Goal: Task Accomplishment & Management: Complete application form

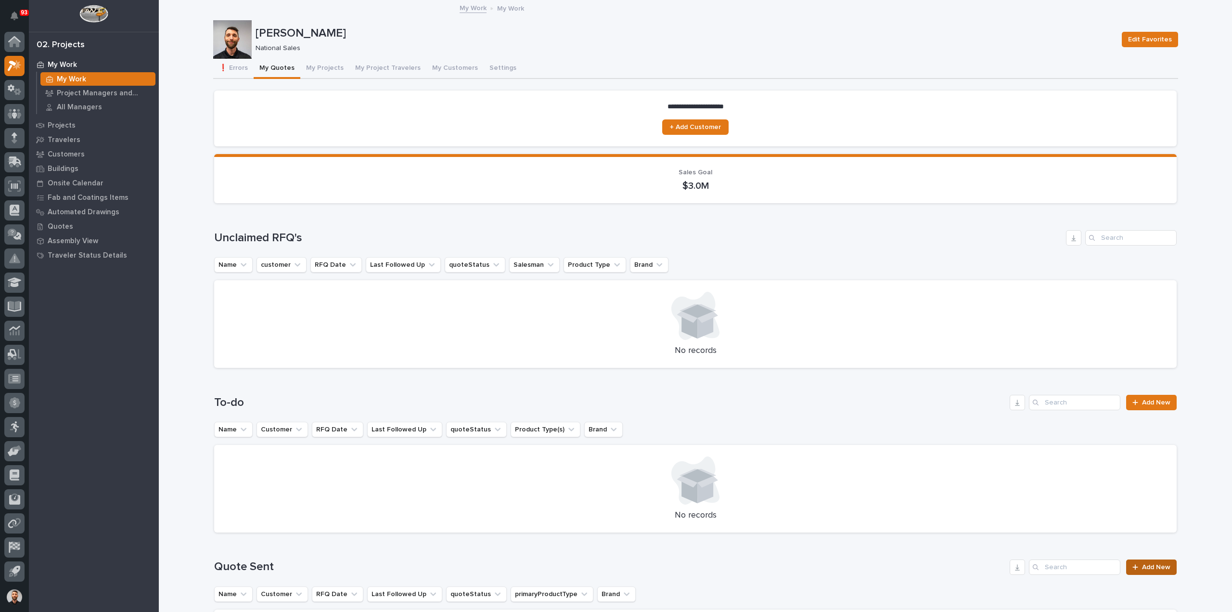
click at [1159, 563] on span "Add New" at bounding box center [1156, 566] width 28 height 7
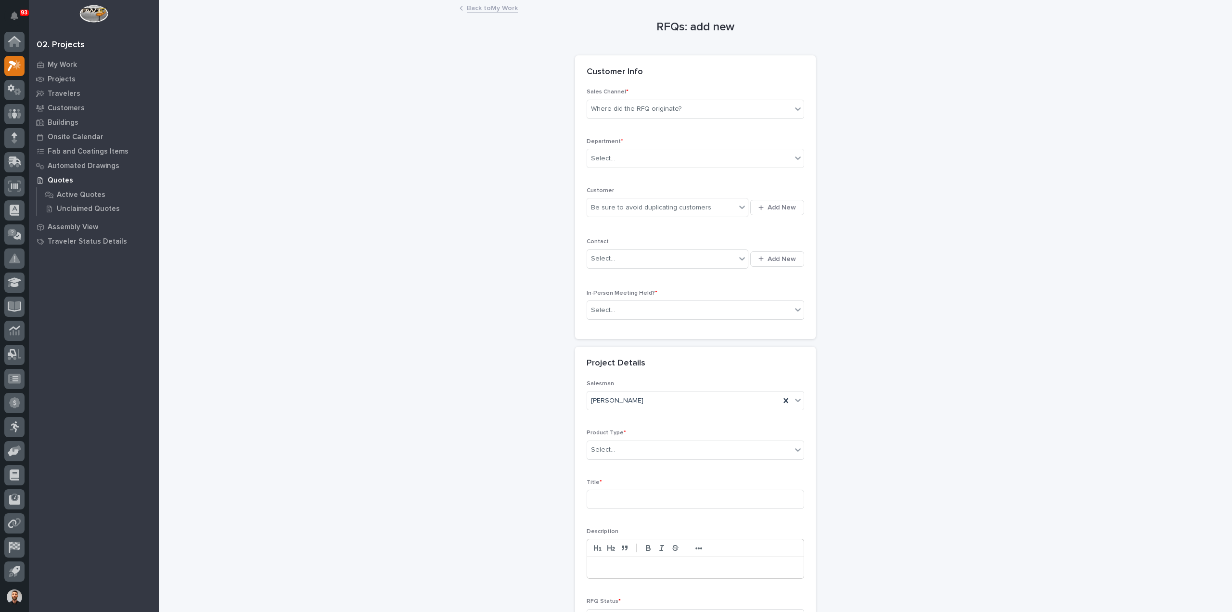
click at [625, 146] on div "Department * Select..." at bounding box center [694, 157] width 217 height 38
click at [627, 153] on div "Select..." at bounding box center [689, 159] width 204 height 16
click at [622, 174] on span "National Sales" at bounding box center [611, 175] width 49 height 11
click at [634, 114] on div "Where did the RFQ originate?" at bounding box center [689, 109] width 204 height 16
click at [624, 159] on div "Stair Zone" at bounding box center [691, 161] width 217 height 17
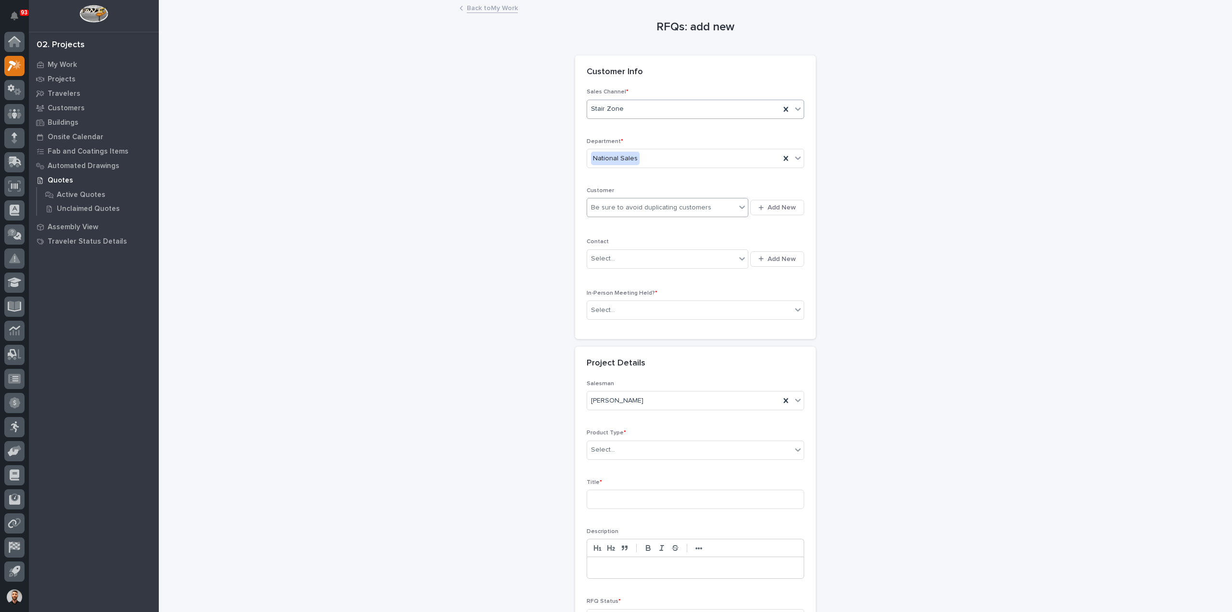
click at [629, 204] on div "Be sure to avoid duplicating customers" at bounding box center [651, 208] width 120 height 10
type input "****"
click at [624, 221] on div "SafeRack LLC" at bounding box center [664, 225] width 162 height 17
click at [623, 255] on div "Select..." at bounding box center [661, 259] width 149 height 16
type input "******"
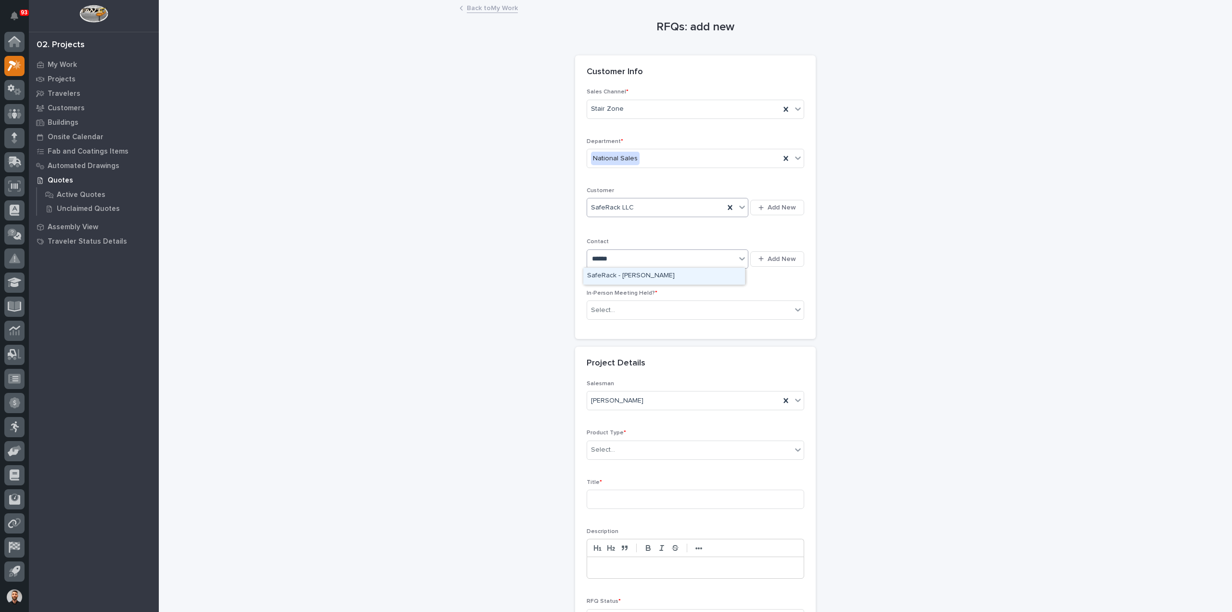
click at [626, 272] on div "SafeRack - [PERSON_NAME]" at bounding box center [664, 276] width 162 height 17
click at [630, 302] on div "Select..." at bounding box center [689, 310] width 204 height 16
click at [611, 344] on div "No" at bounding box center [691, 343] width 217 height 17
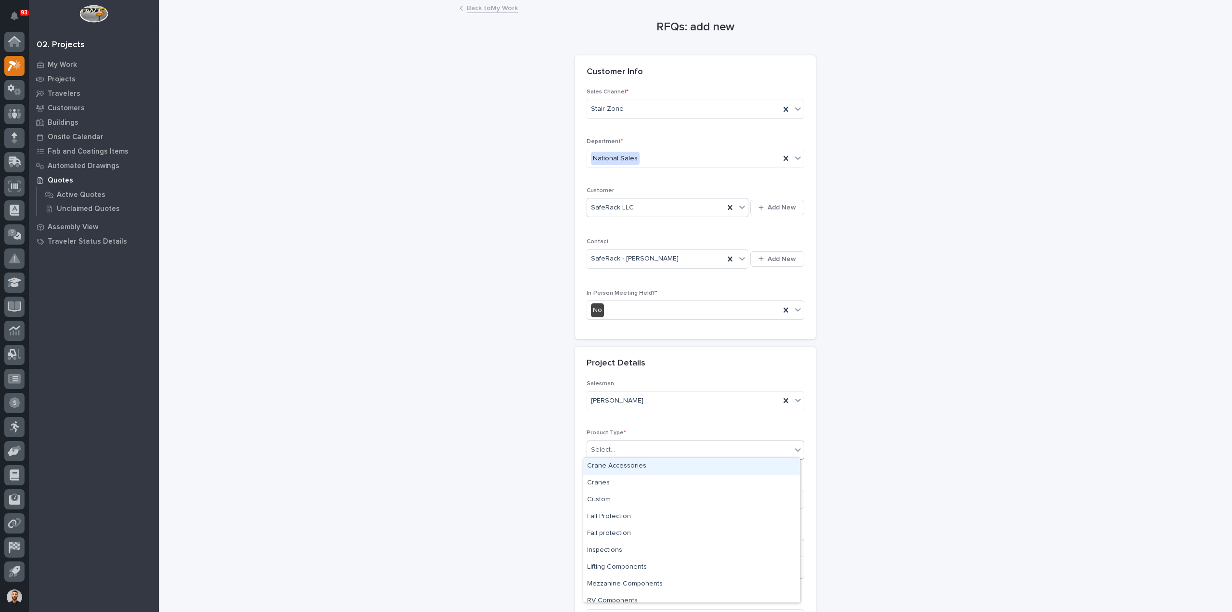
click at [616, 444] on div "Select..." at bounding box center [689, 450] width 204 height 16
type input "***"
click at [623, 492] on input at bounding box center [694, 498] width 217 height 19
type input "[PERSON_NAME]"
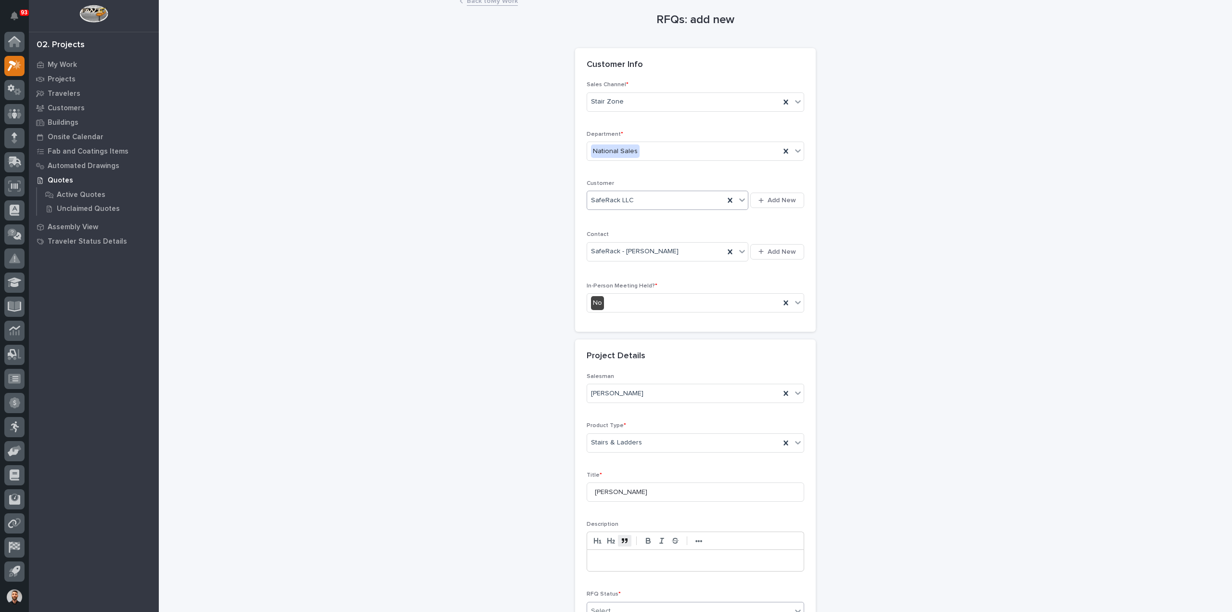
scroll to position [130, 0]
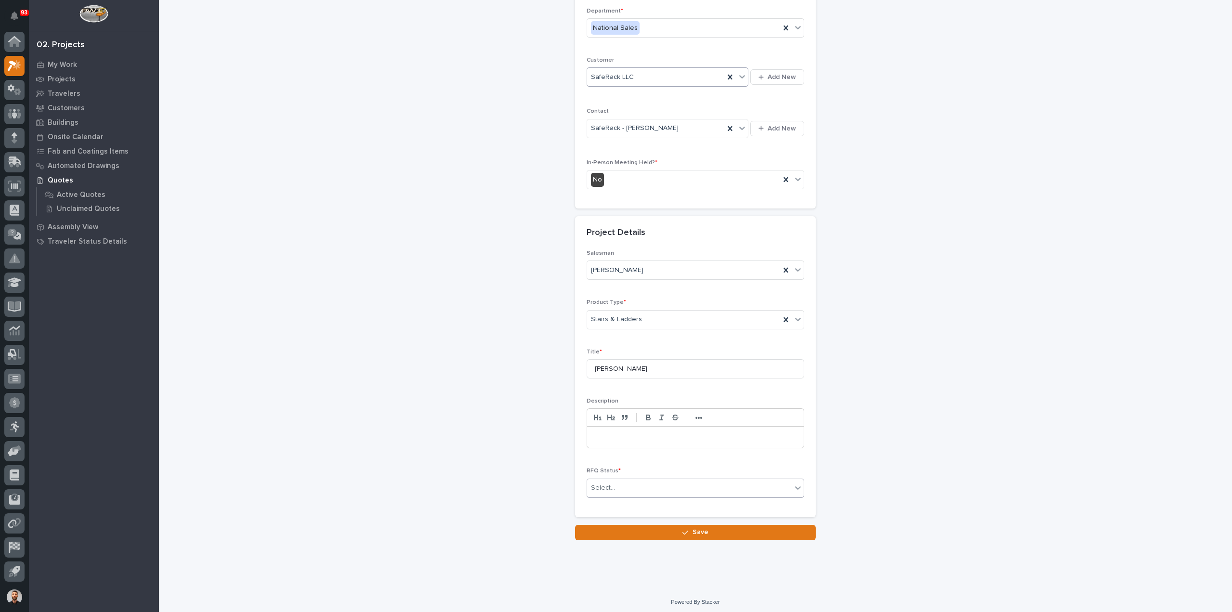
click at [628, 486] on div "Select..." at bounding box center [689, 488] width 204 height 16
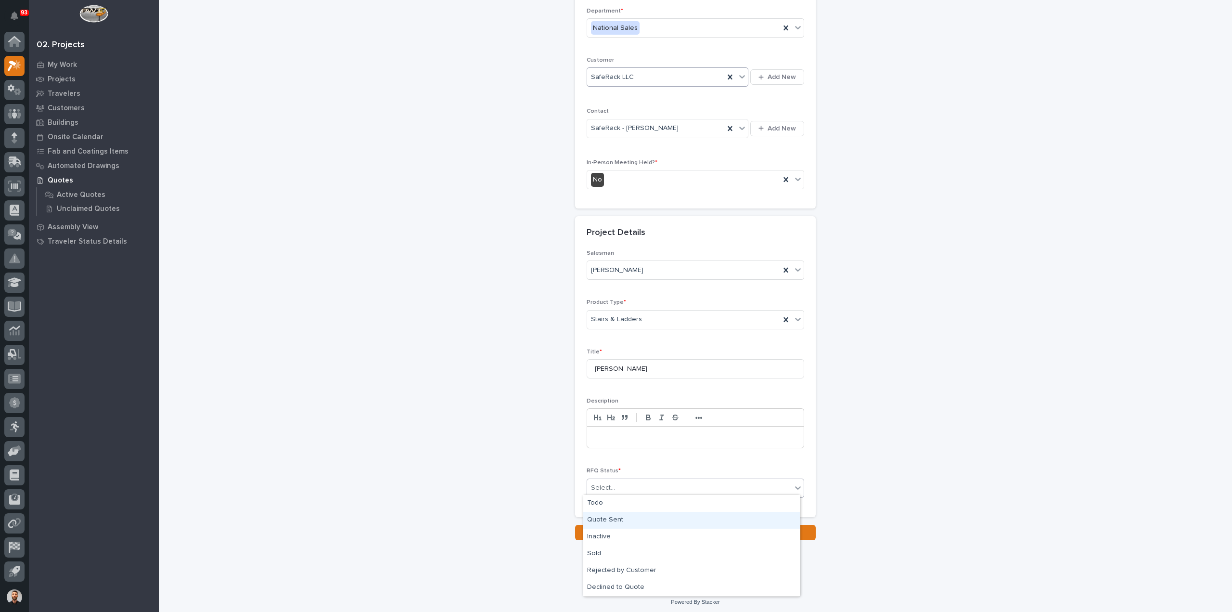
click at [628, 515] on div "Quote Sent" at bounding box center [691, 519] width 217 height 17
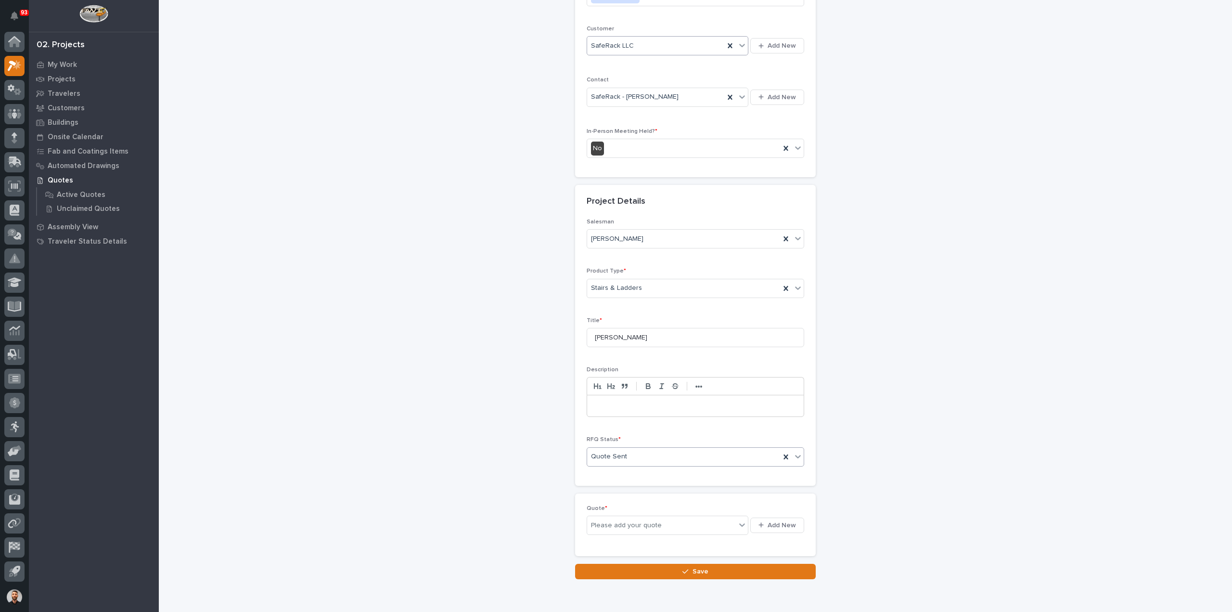
scroll to position [166, 0]
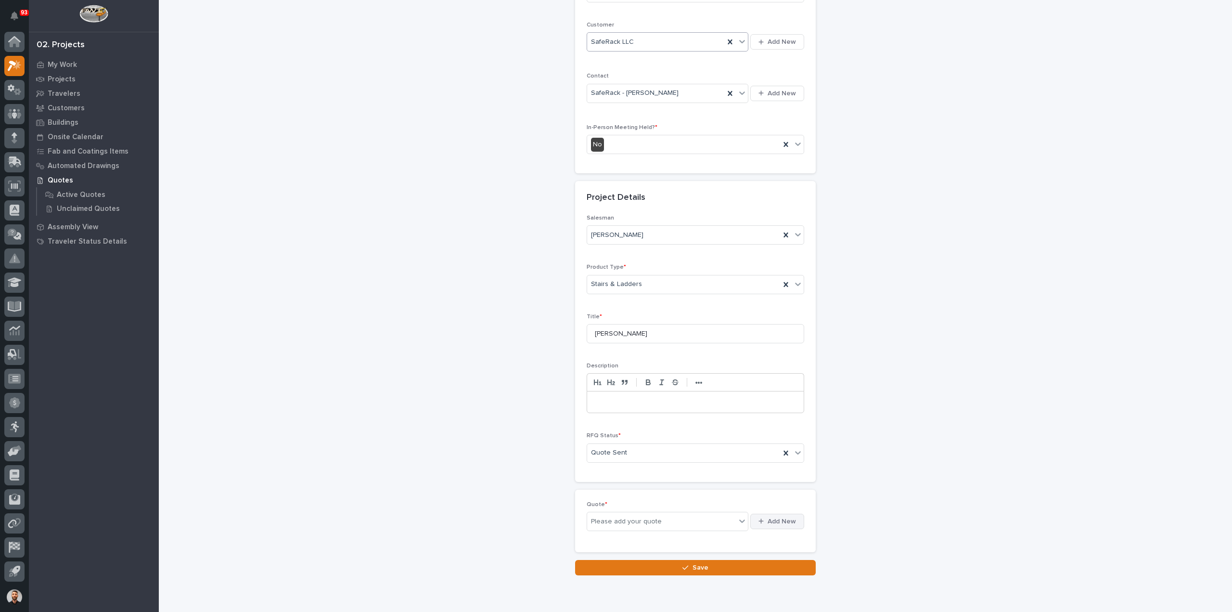
click at [764, 518] on div "button" at bounding box center [762, 521] width 9 height 6
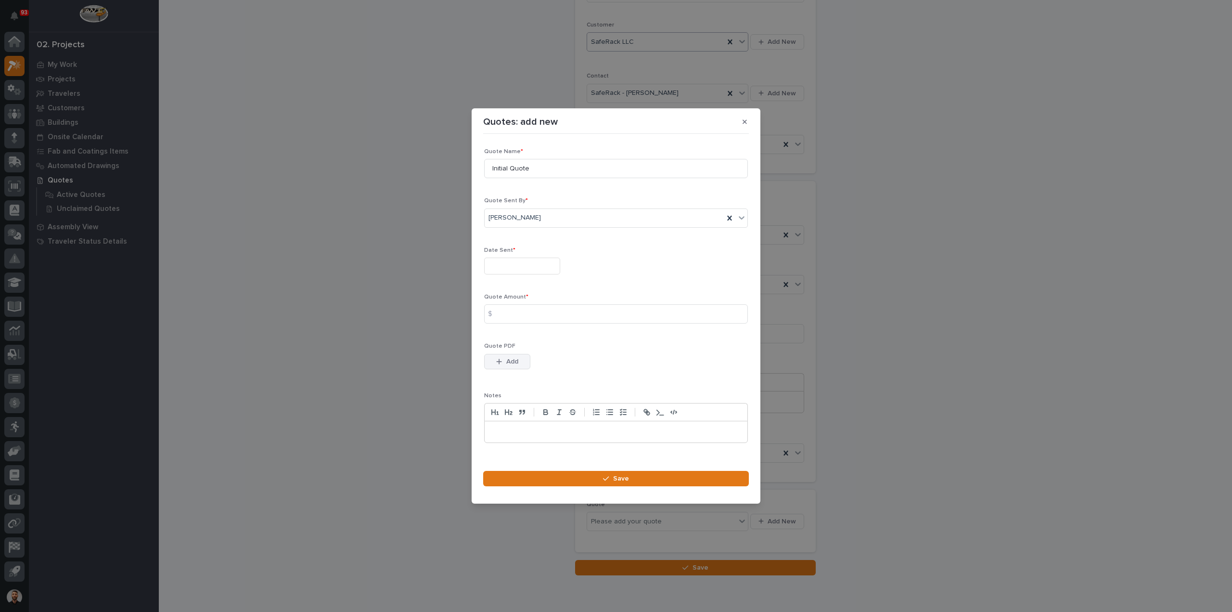
click at [514, 367] on button "Add" at bounding box center [507, 361] width 46 height 15
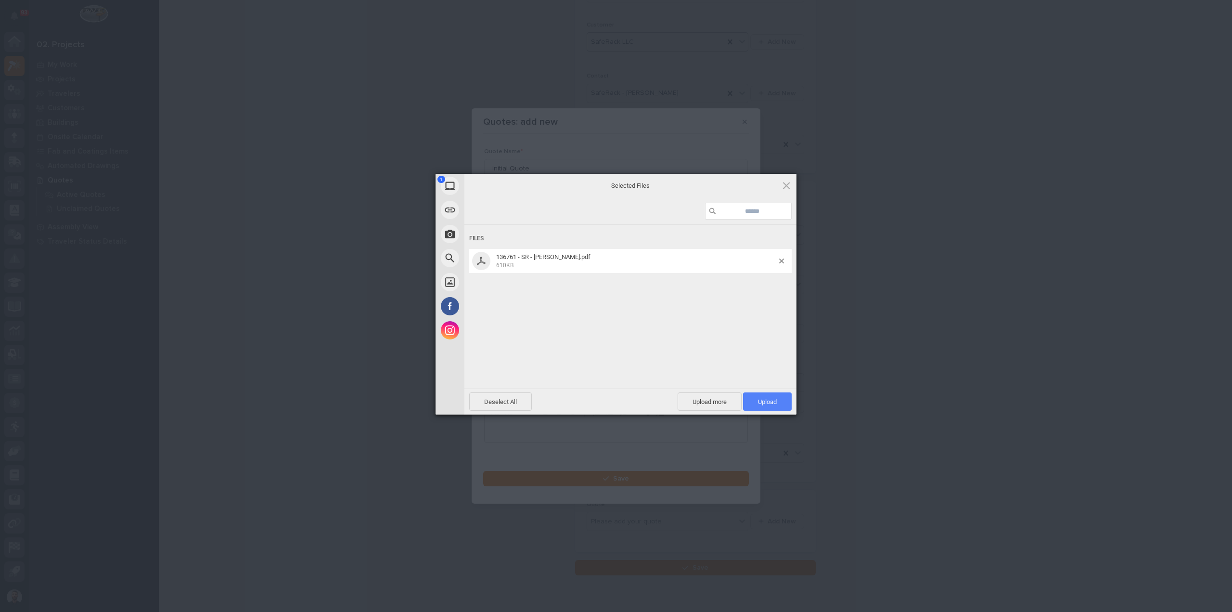
click at [758, 404] on span "Upload 1" at bounding box center [767, 401] width 19 height 7
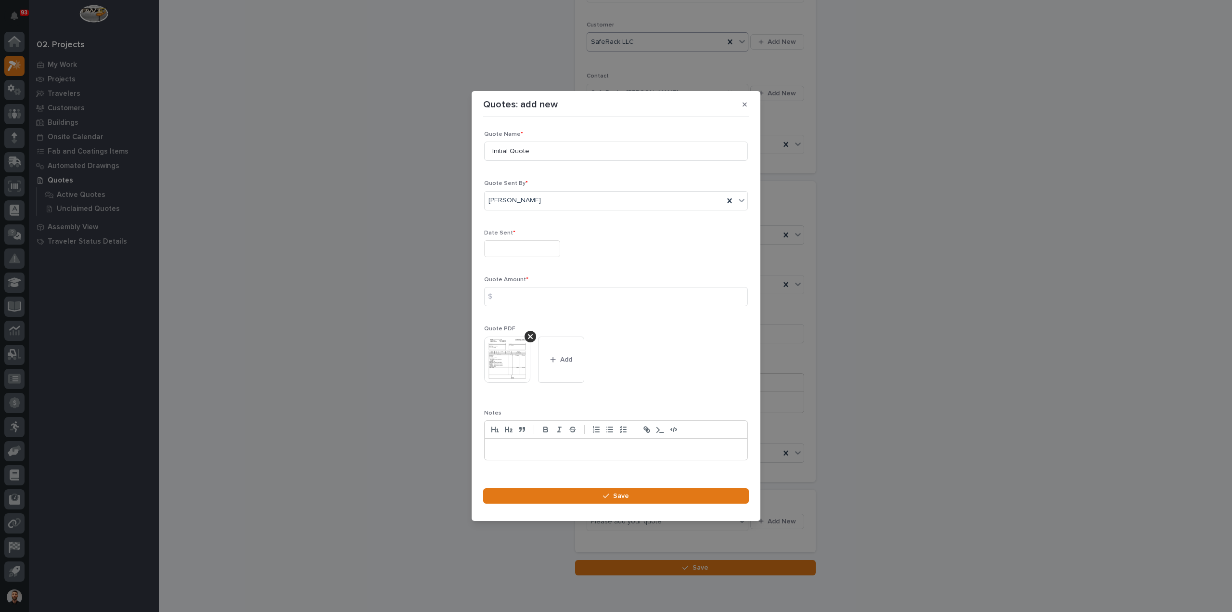
click at [513, 246] on input "text" at bounding box center [522, 248] width 76 height 17
click at [519, 184] on div "20" at bounding box center [518, 185] width 13 height 13
type input "**********"
click at [519, 286] on div "Quote Amount * $" at bounding box center [616, 295] width 264 height 38
click at [521, 293] on input at bounding box center [616, 296] width 264 height 19
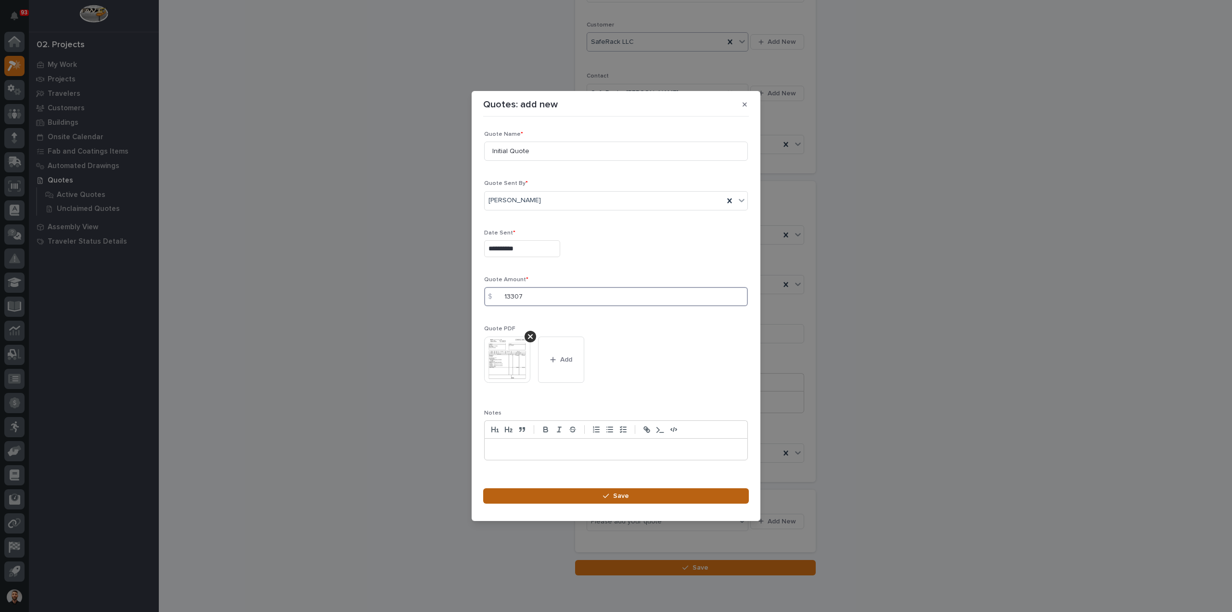
type input "13307"
click at [576, 492] on button "Save" at bounding box center [616, 495] width 266 height 15
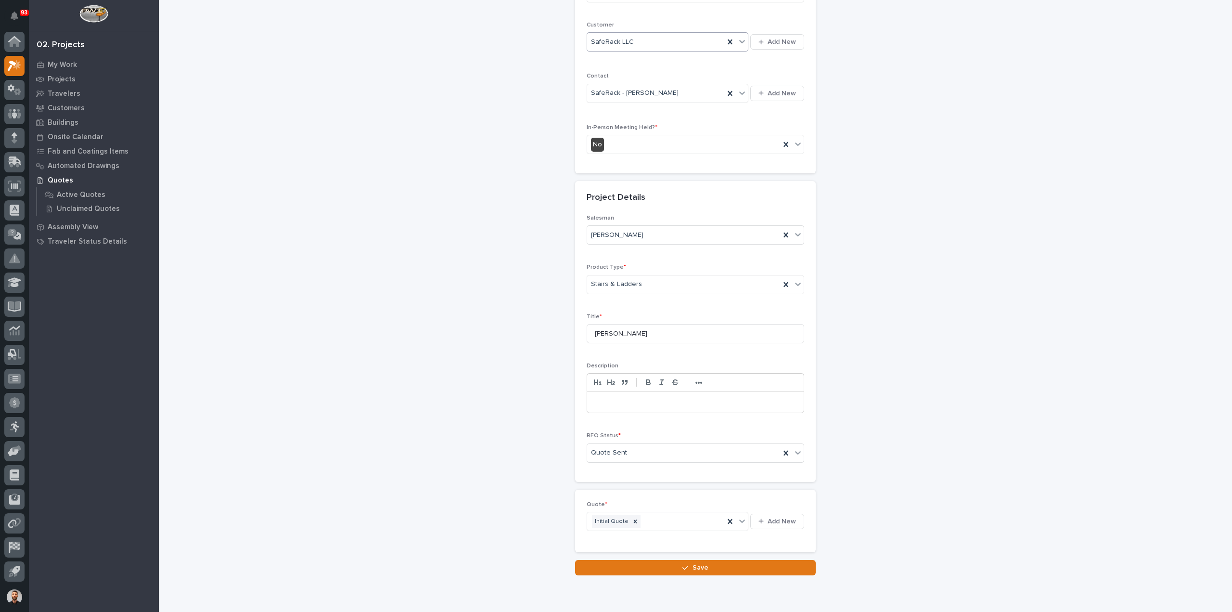
click at [727, 566] on button "Save" at bounding box center [695, 567] width 241 height 15
